Goal: Task Accomplishment & Management: Manage account settings

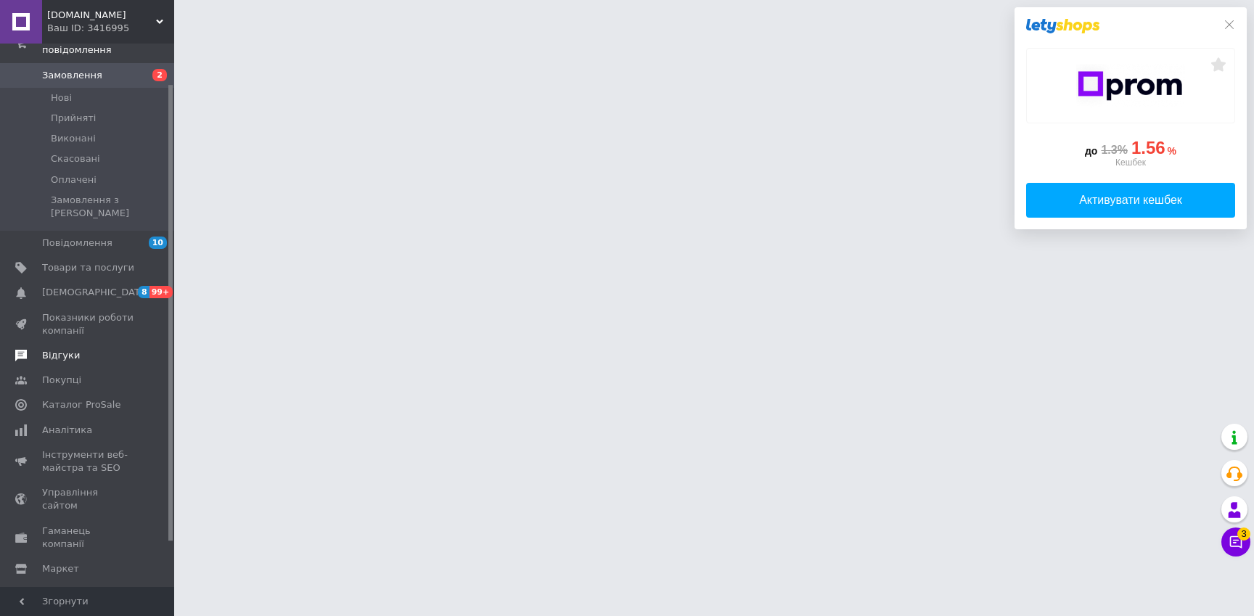
scroll to position [102, 0]
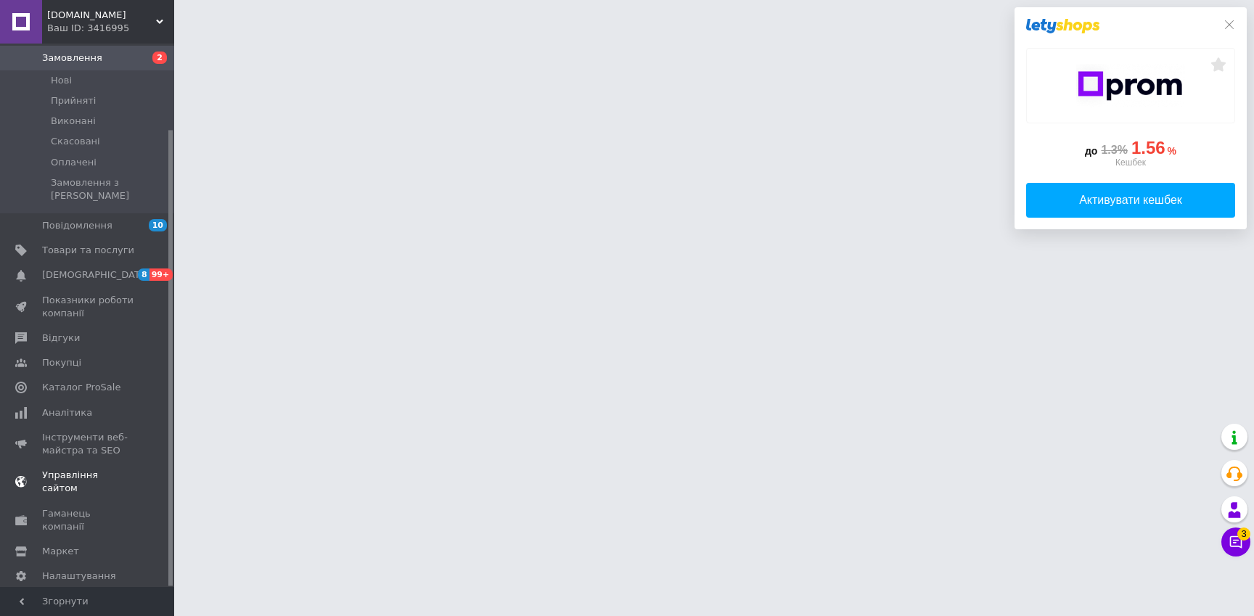
click at [99, 469] on span "Управління сайтом" at bounding box center [88, 482] width 92 height 26
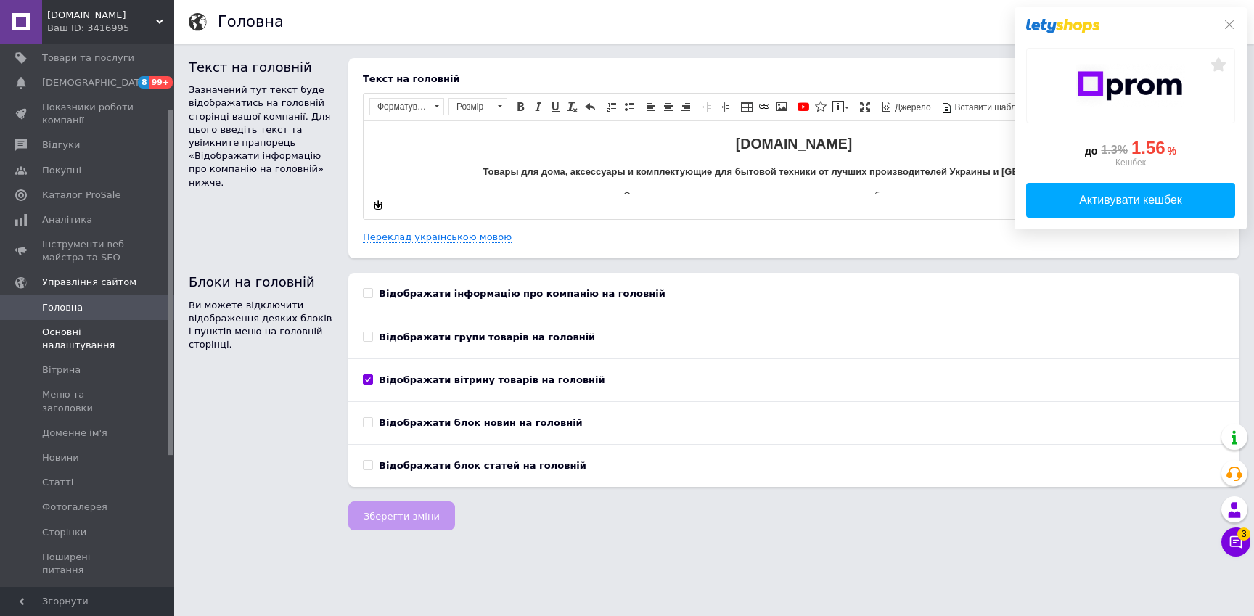
click at [61, 332] on span "Основні налаштування" at bounding box center [88, 339] width 92 height 26
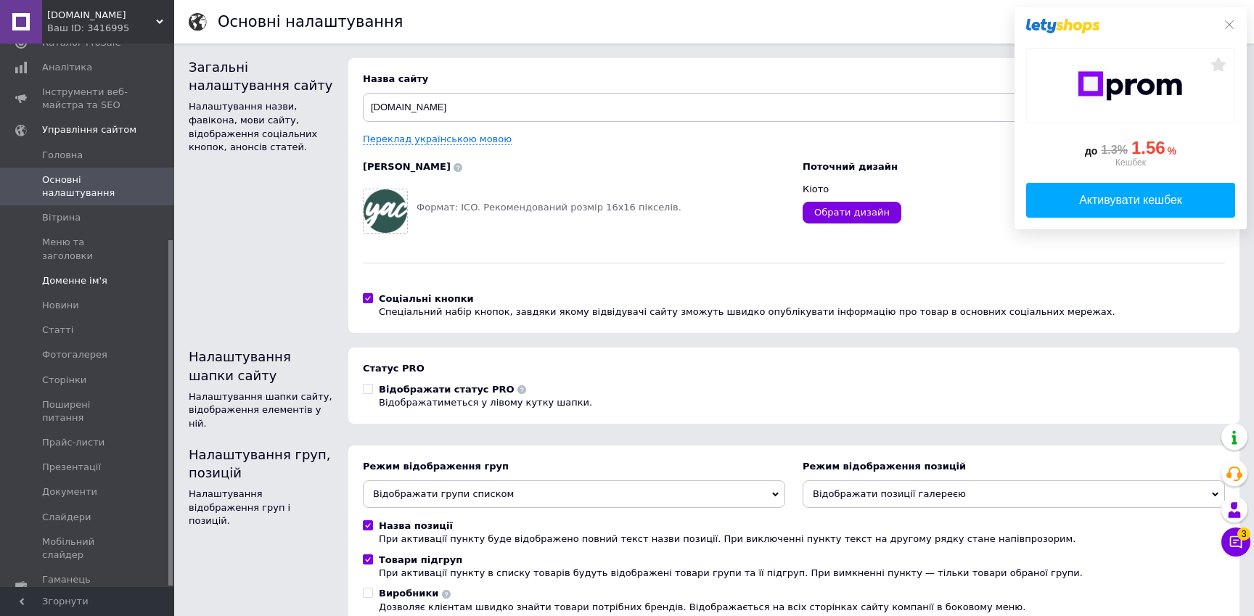
scroll to position [308, 0]
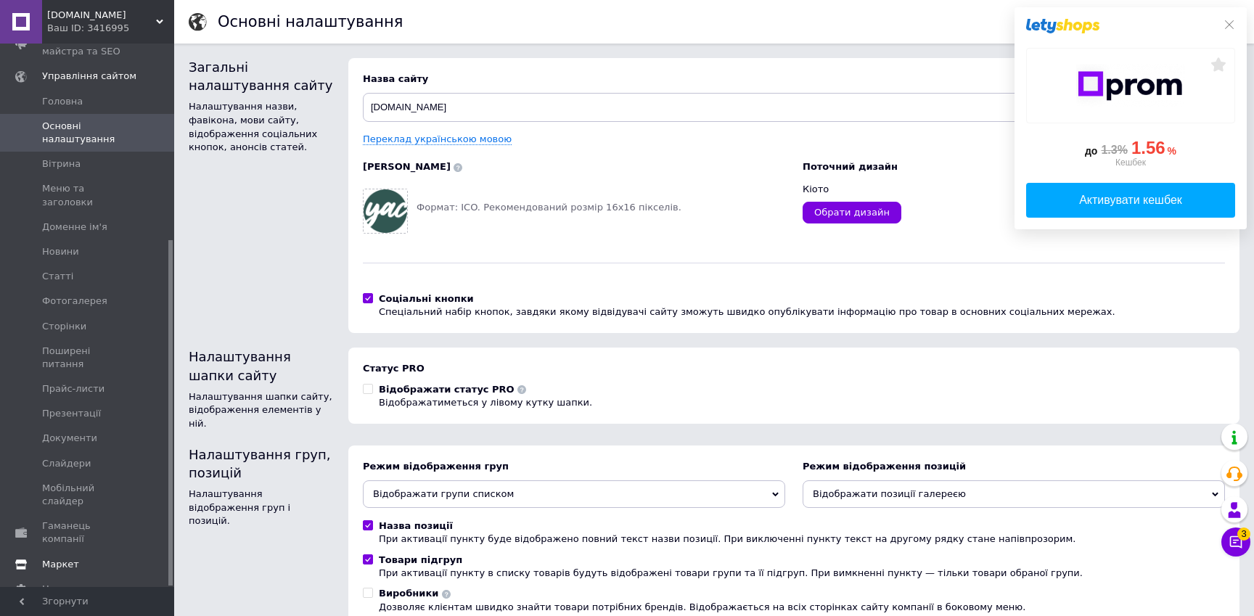
click at [59, 558] on span "Маркет" at bounding box center [60, 564] width 37 height 13
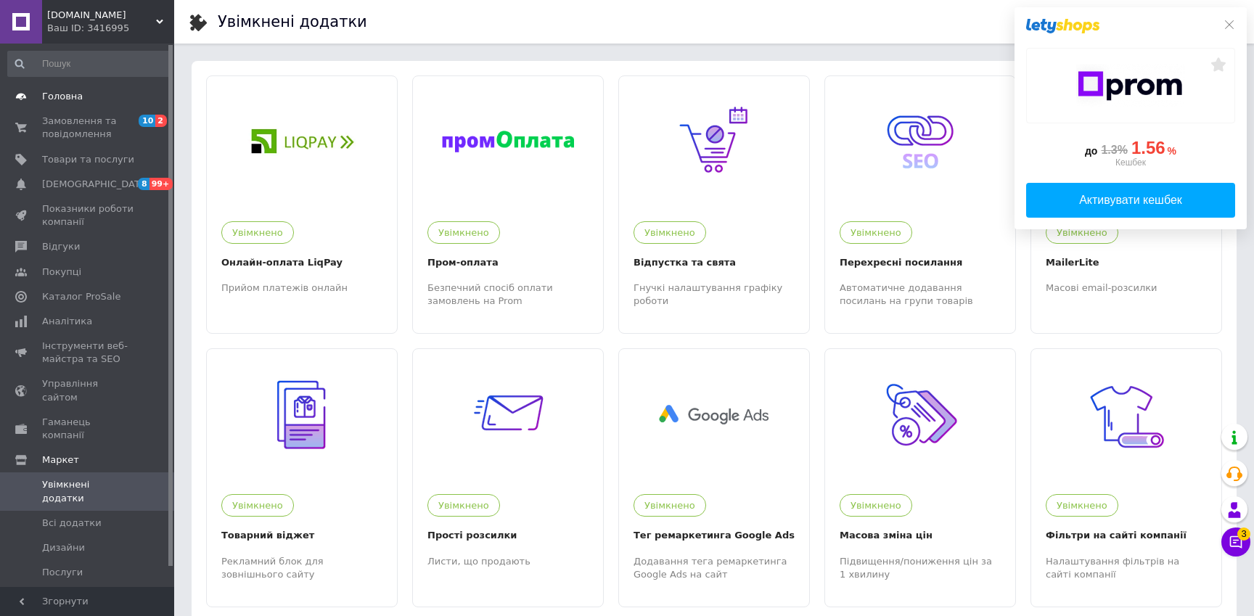
click at [70, 103] on link "Головна" at bounding box center [89, 96] width 178 height 25
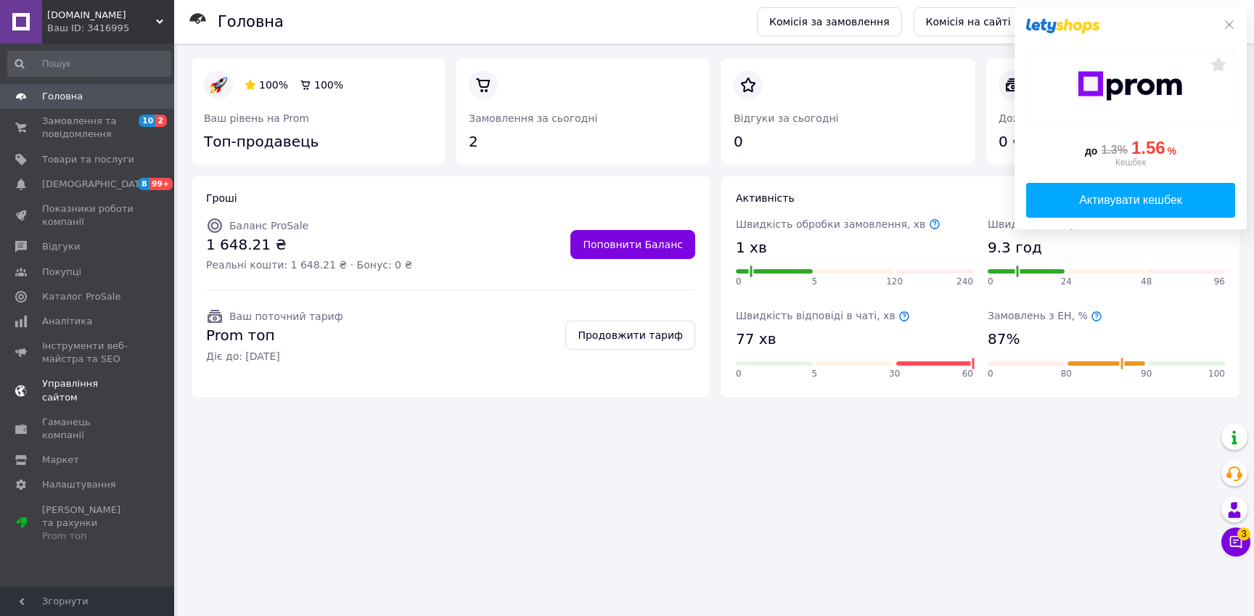
click at [87, 384] on span "Управління сайтом" at bounding box center [88, 390] width 92 height 26
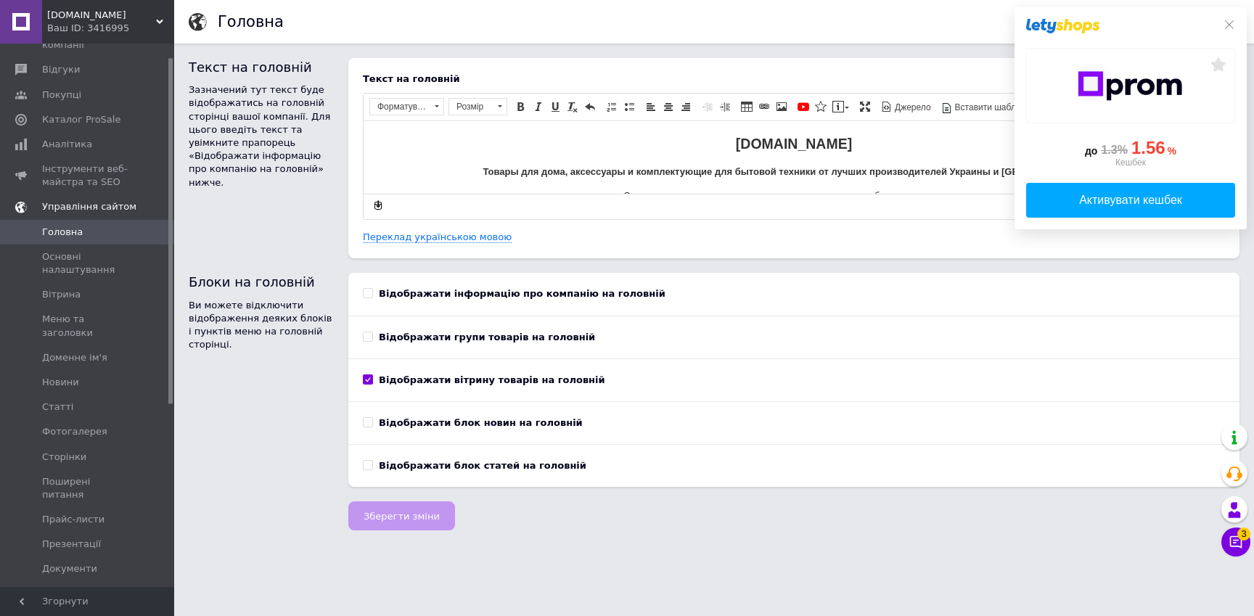
scroll to position [308, 0]
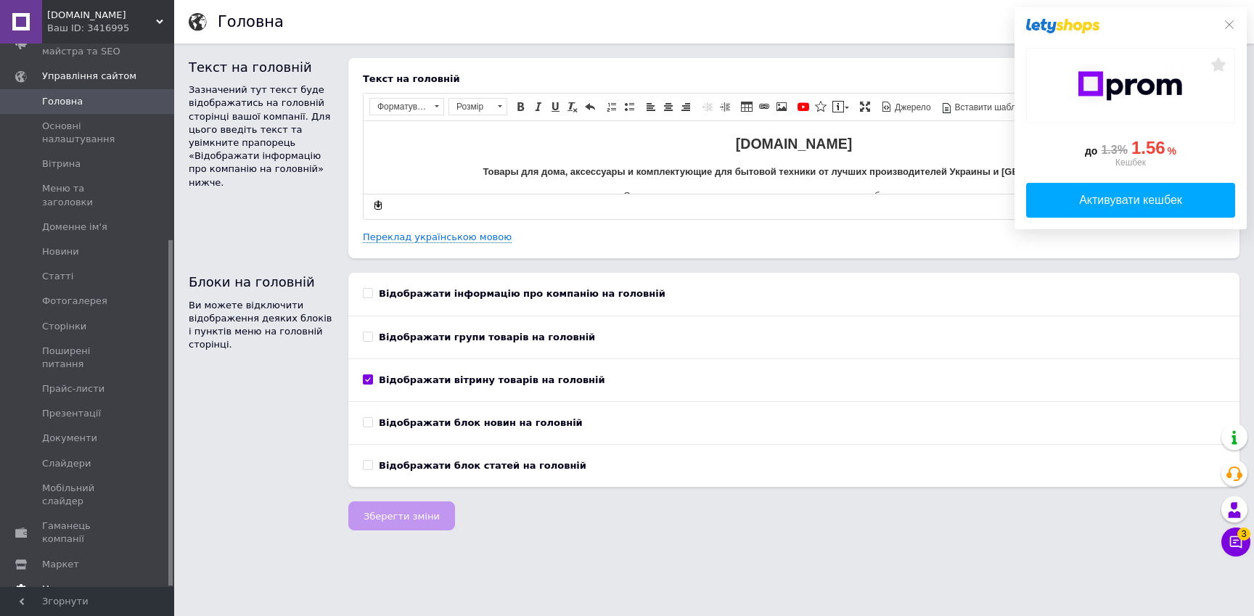
click at [83, 583] on span "Налаштування" at bounding box center [79, 589] width 74 height 13
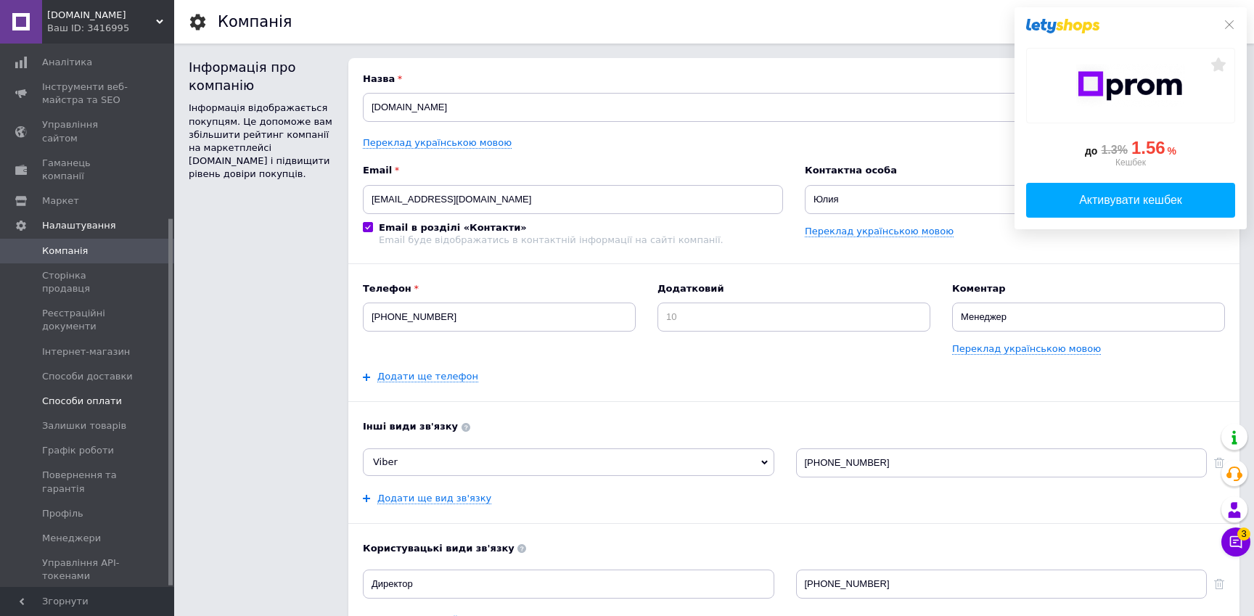
click at [75, 395] on span "Способи оплати" at bounding box center [82, 401] width 80 height 13
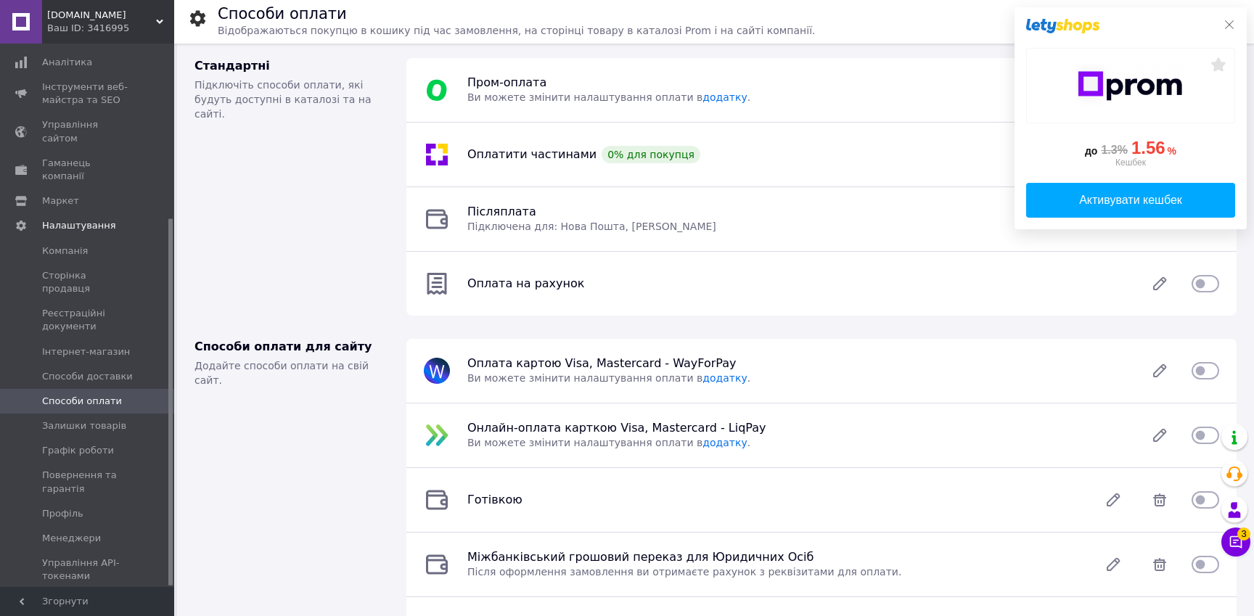
click at [1228, 27] on icon at bounding box center [1229, 25] width 12 height 12
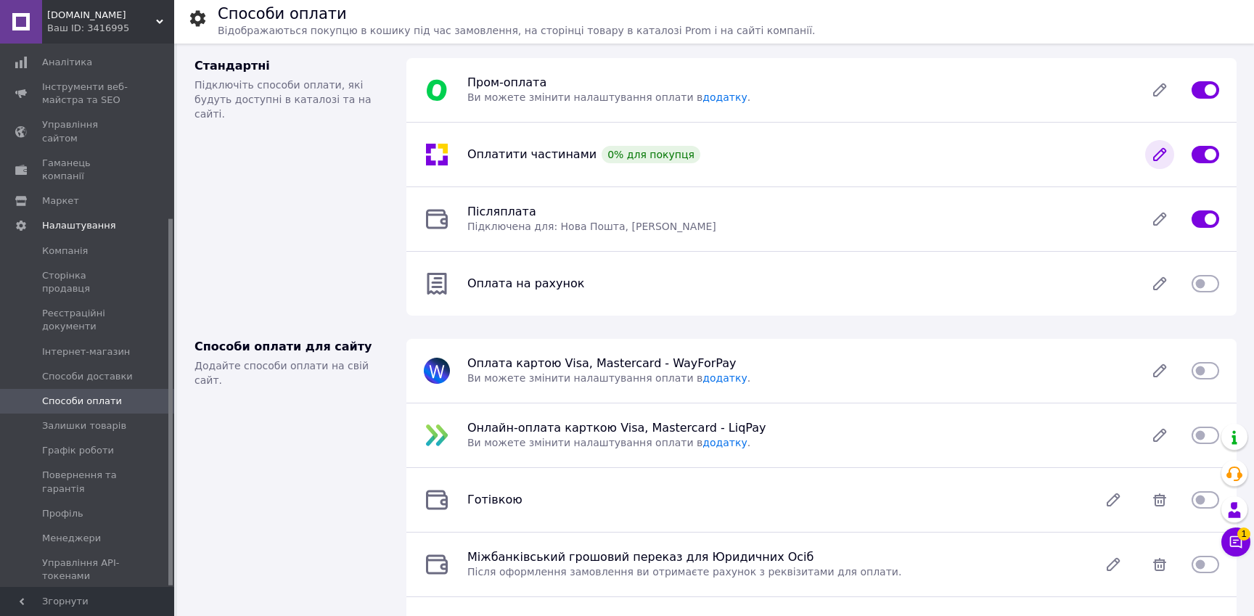
click at [1154, 151] on icon at bounding box center [1159, 154] width 29 height 29
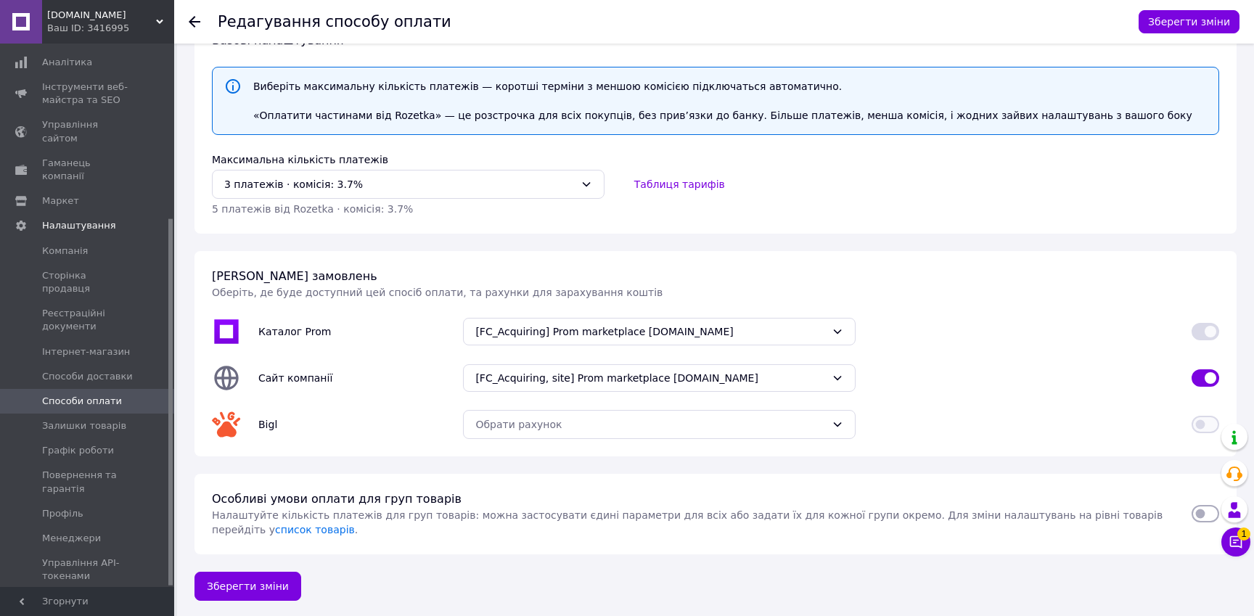
scroll to position [131, 0]
click at [590, 419] on div "Обрати рахунок" at bounding box center [650, 423] width 350 height 16
click at [612, 453] on link "Додати розрахунковий рахунок" at bounding box center [659, 453] width 391 height 26
click at [737, 421] on div "Обрати рахунок" at bounding box center [650, 423] width 350 height 16
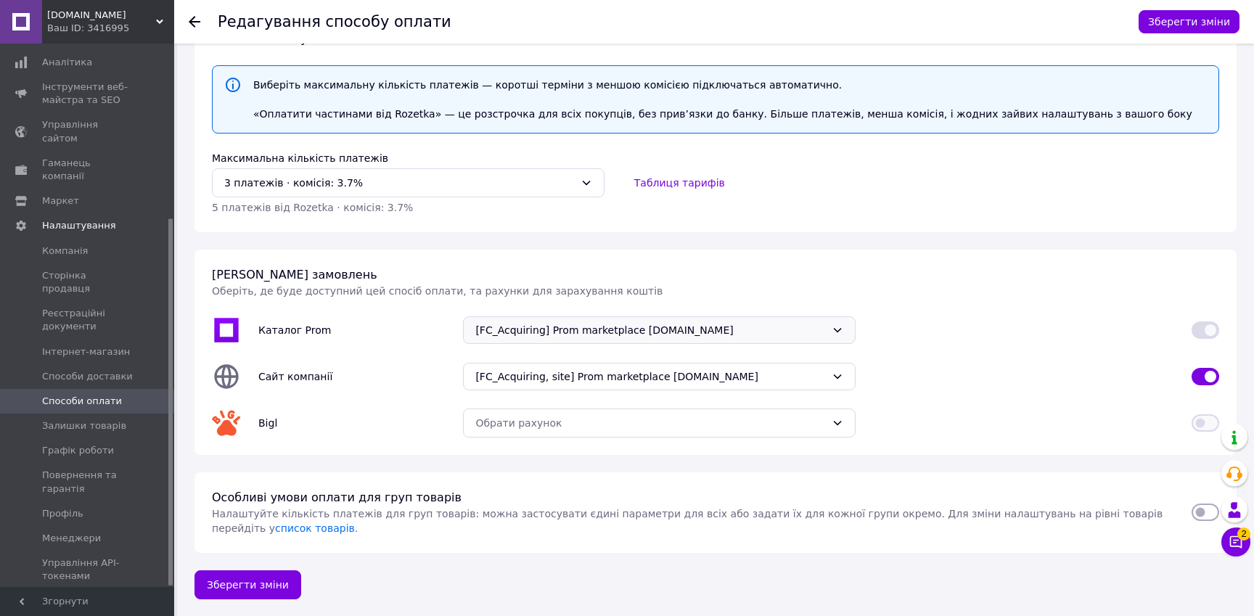
click at [616, 326] on span "[FC_Acquiring] Prom marketplace [DOMAIN_NAME]" at bounding box center [650, 330] width 350 height 15
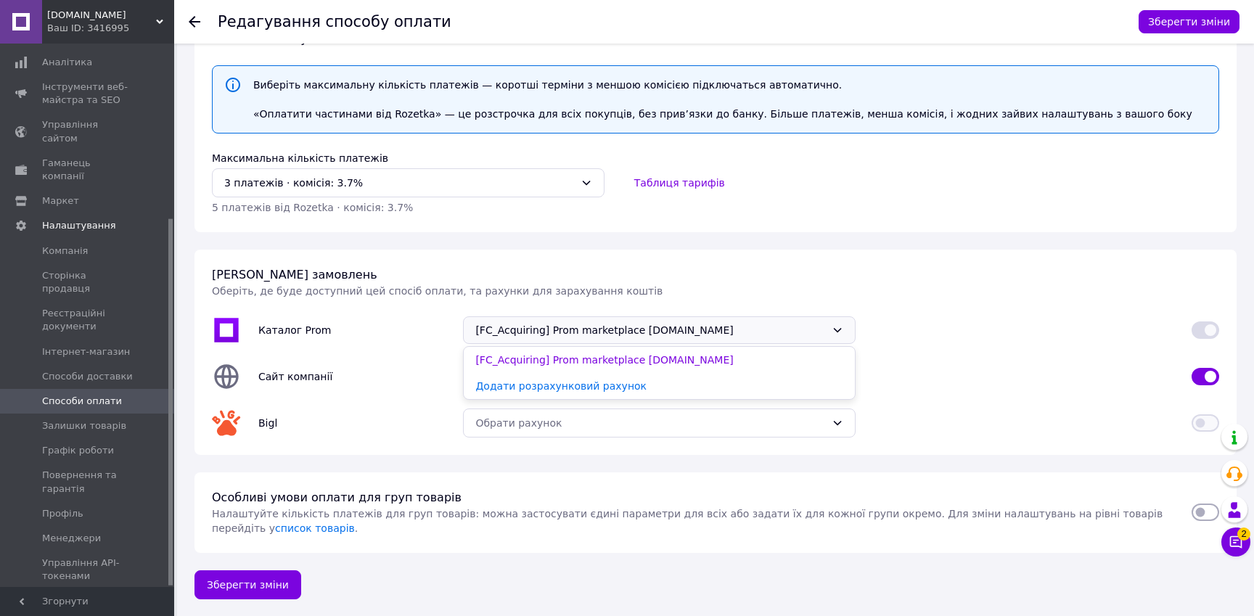
drag, startPoint x: 688, startPoint y: 289, endPoint x: 667, endPoint y: 312, distance: 31.3
click at [688, 289] on div "[PERSON_NAME] замовлень Оберіть, де буде доступний цей спосіб оплати, та рахунк…" at bounding box center [715, 282] width 1007 height 31
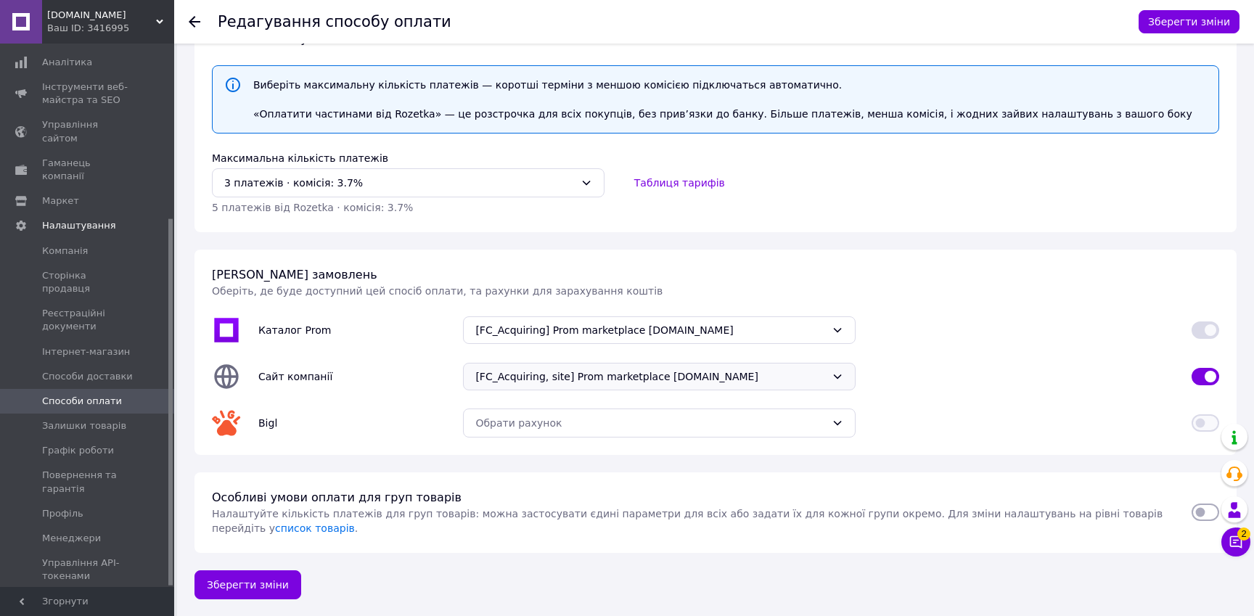
click at [606, 376] on span "[FC_Acquiring, site] Prom marketplace [DOMAIN_NAME]" at bounding box center [650, 376] width 350 height 15
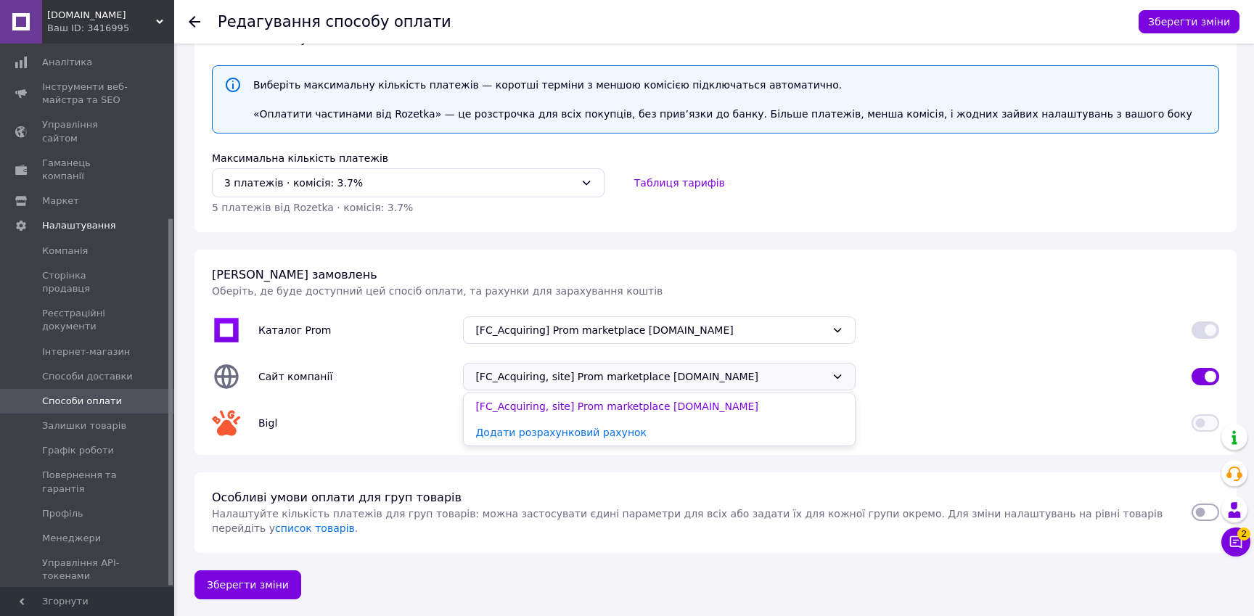
click at [924, 345] on div "Каталог Prom [FC_Acquiring] Prom marketplace [DOMAIN_NAME]" at bounding box center [715, 330] width 1024 height 46
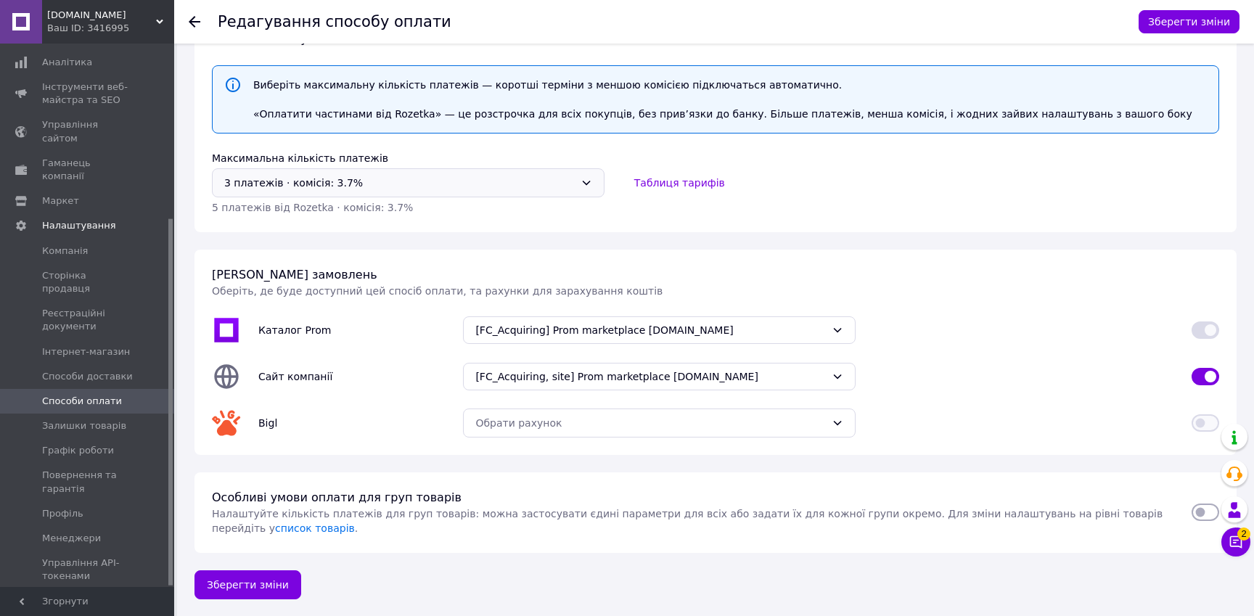
click at [445, 181] on div "3 платежів ⋅ комісія: 3.7%" at bounding box center [399, 183] width 350 height 16
click at [810, 192] on div "Таблиця тарифів" at bounding box center [920, 182] width 597 height 29
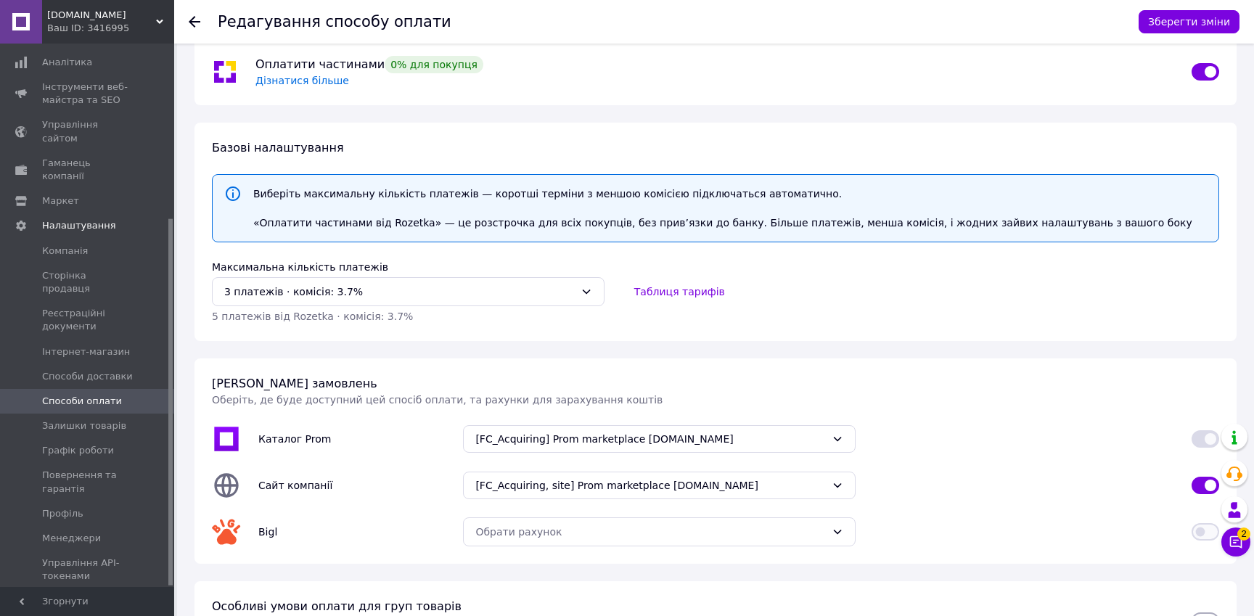
scroll to position [0, 0]
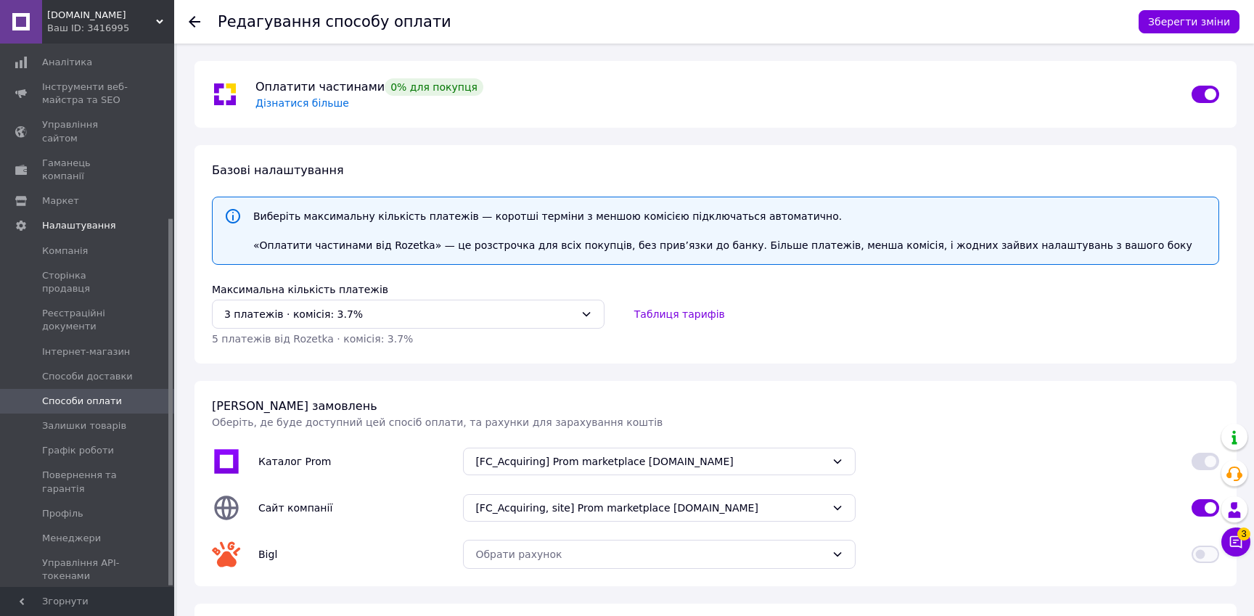
click at [199, 20] on icon at bounding box center [195, 22] width 12 height 12
